Goal: Transaction & Acquisition: Purchase product/service

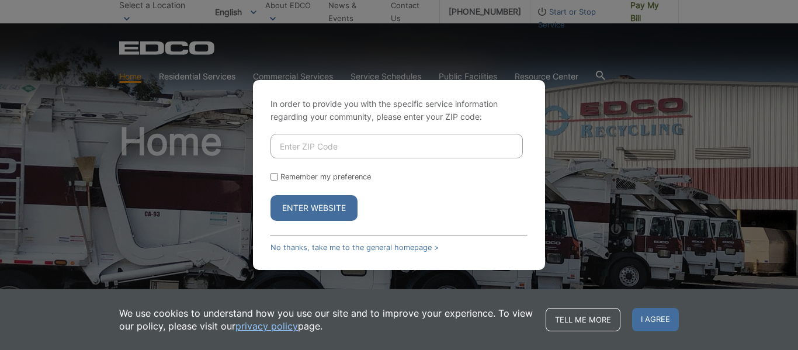
click at [411, 146] on input "Enter ZIP Code" at bounding box center [397, 146] width 252 height 25
type input "91945"
click at [275, 179] on input "Remember my preference" at bounding box center [275, 177] width 8 height 8
checkbox input "true"
click at [307, 209] on button "Enter Website" at bounding box center [314, 208] width 87 height 26
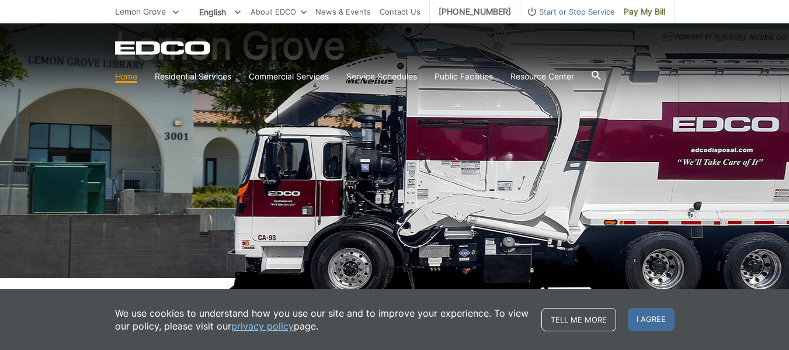
scroll to position [117, 0]
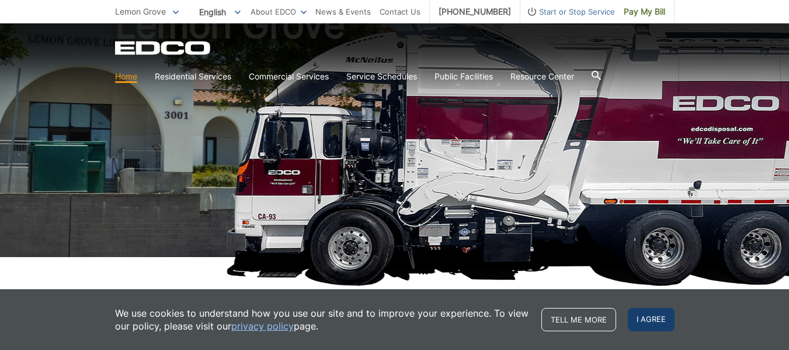
click at [657, 316] on span "I agree" at bounding box center [651, 319] width 47 height 23
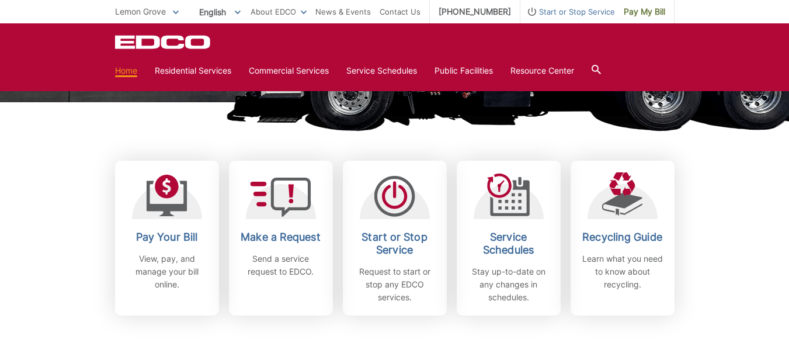
scroll to position [292, 0]
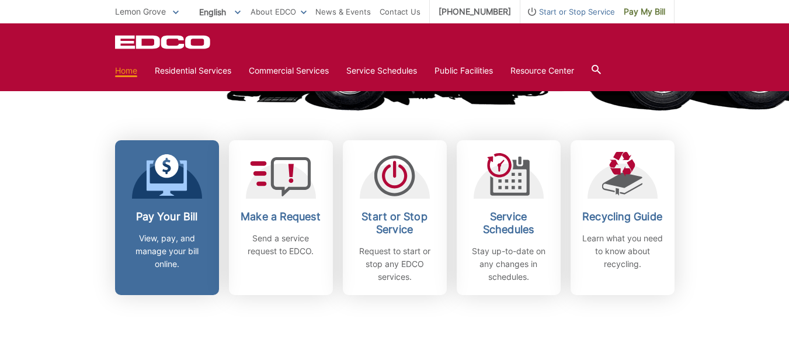
click at [151, 210] on h2 "Pay Your Bill" at bounding box center [167, 216] width 86 height 13
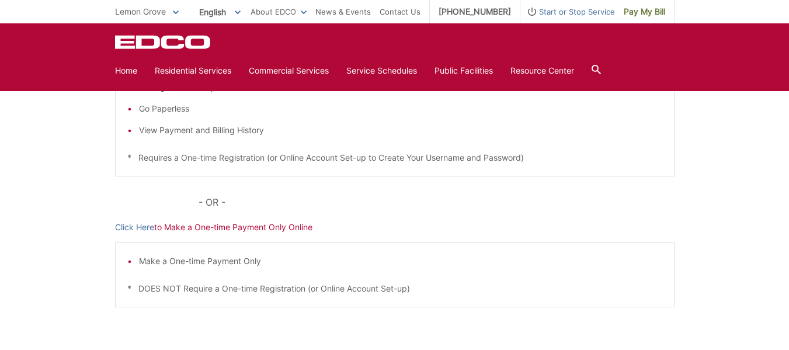
scroll to position [117, 0]
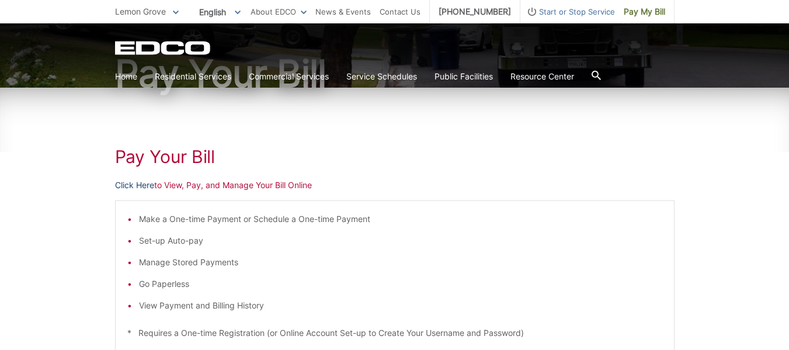
click at [134, 186] on link "Click Here" at bounding box center [134, 185] width 39 height 13
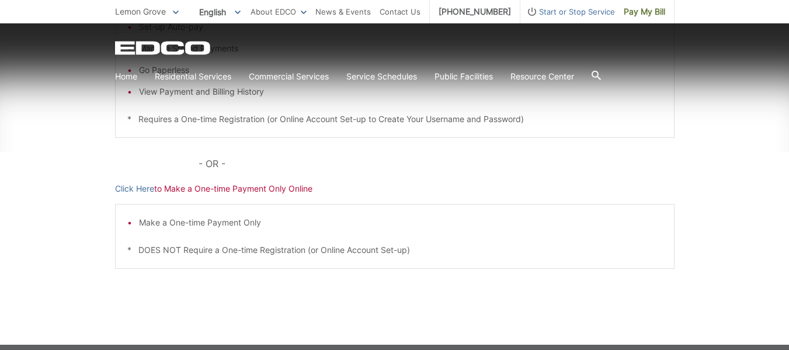
scroll to position [351, 0]
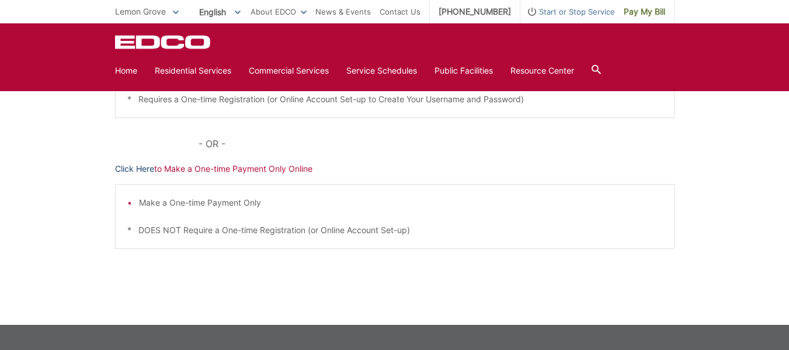
click at [130, 167] on link "Click Here" at bounding box center [134, 168] width 39 height 13
